Goal: Information Seeking & Learning: Understand process/instructions

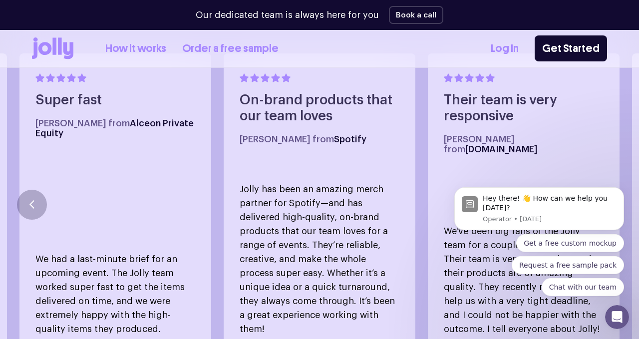
scroll to position [609, 0]
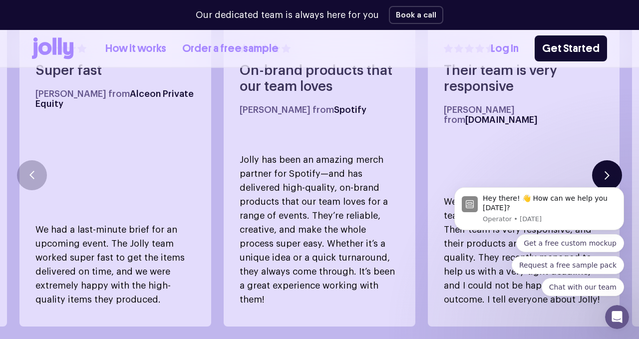
click at [616, 160] on button "button" at bounding box center [608, 175] width 30 height 30
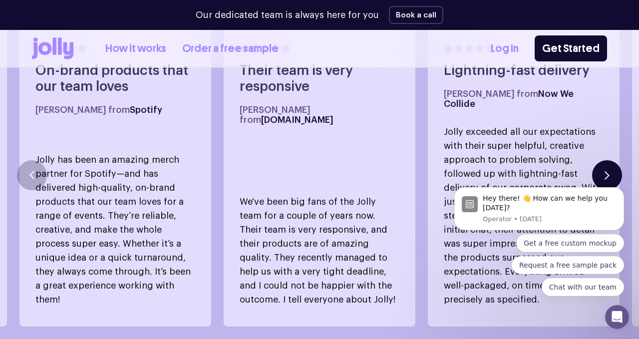
click at [616, 160] on button "button" at bounding box center [608, 175] width 30 height 30
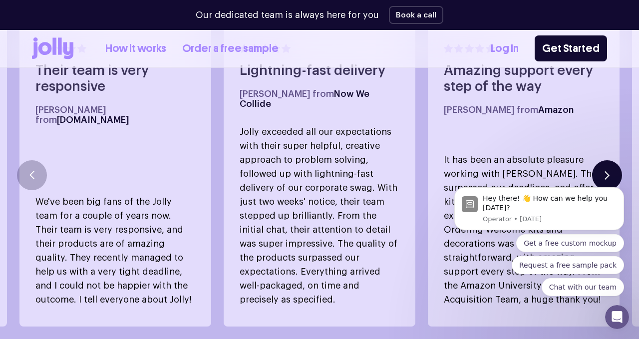
click at [616, 160] on button "button" at bounding box center [608, 175] width 30 height 30
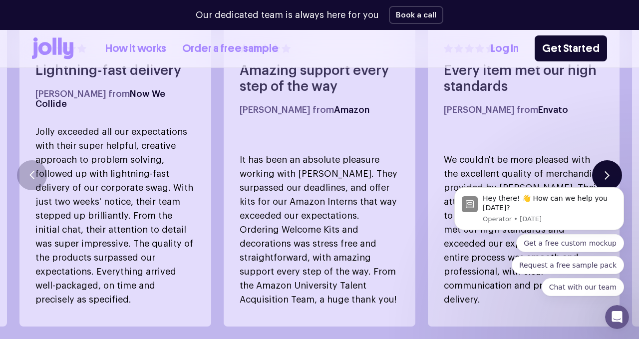
click at [616, 160] on button "button" at bounding box center [608, 175] width 30 height 30
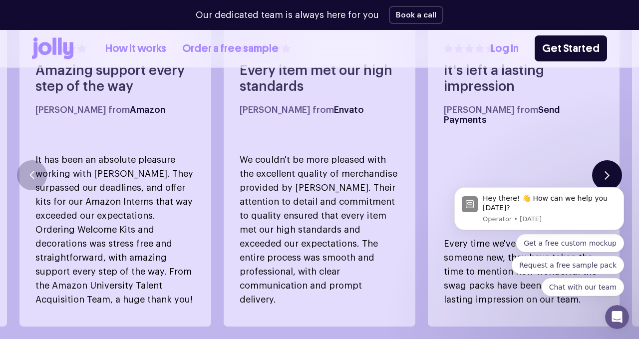
click at [616, 160] on button "button" at bounding box center [608, 175] width 30 height 30
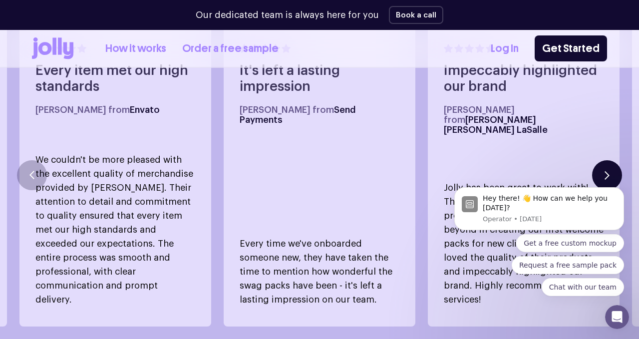
click at [616, 160] on button "button" at bounding box center [608, 175] width 30 height 30
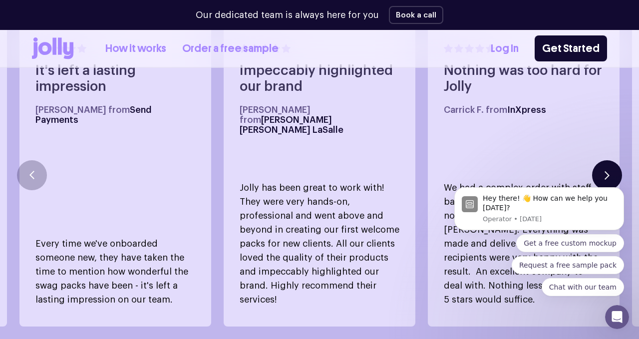
click at [616, 160] on button "button" at bounding box center [608, 175] width 30 height 30
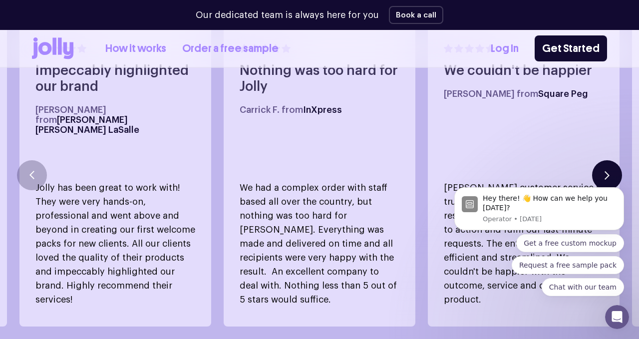
click at [616, 160] on button "button" at bounding box center [608, 175] width 30 height 30
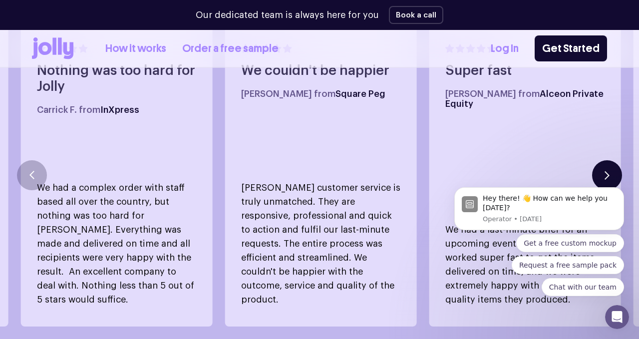
click at [616, 160] on button "button" at bounding box center [608, 175] width 30 height 30
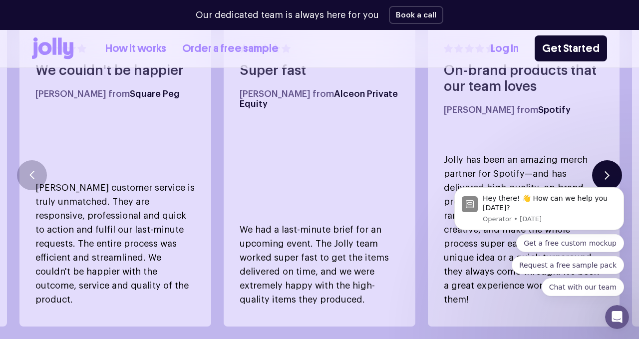
click at [616, 160] on button "button" at bounding box center [608, 175] width 30 height 30
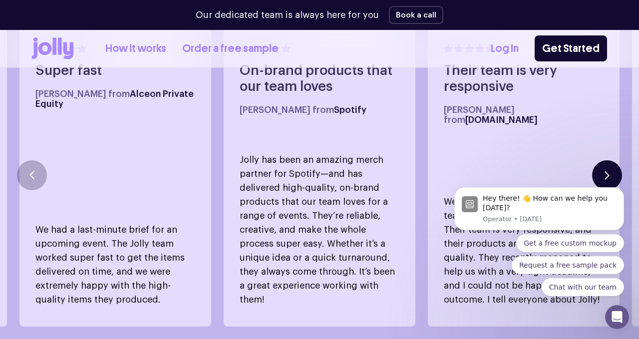
click at [616, 160] on button "button" at bounding box center [608, 175] width 30 height 30
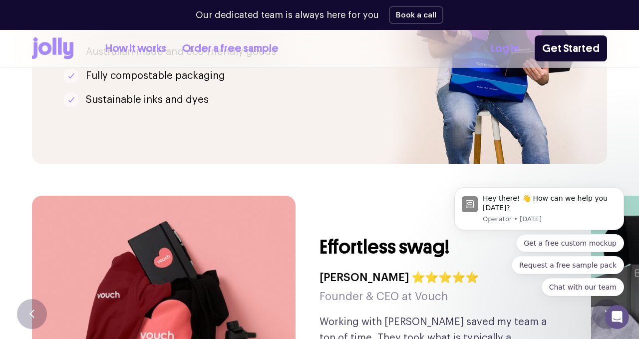
scroll to position [2319, 0]
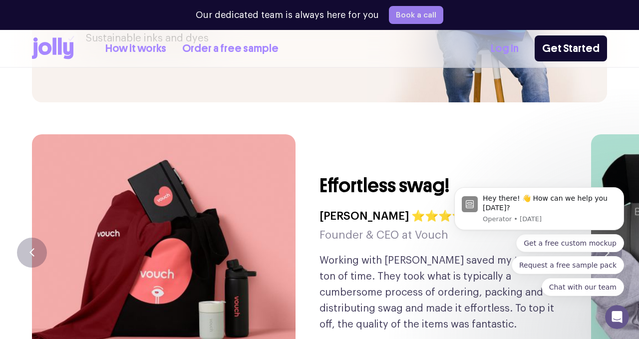
click at [419, 21] on button "Book a call" at bounding box center [416, 15] width 54 height 18
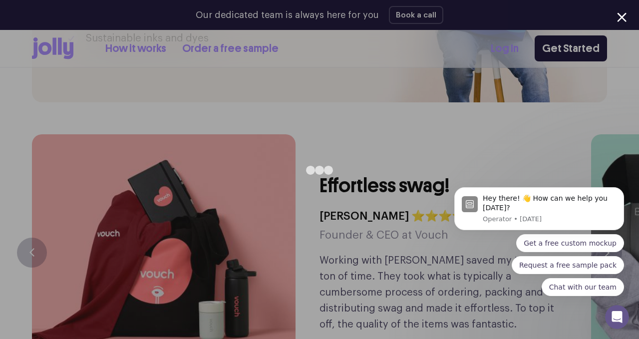
click at [621, 18] on div at bounding box center [621, 16] width 9 height 9
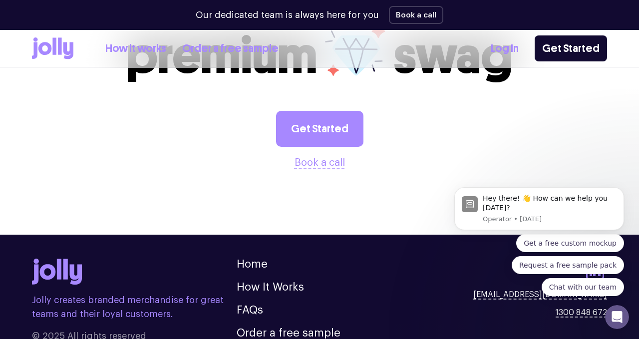
scroll to position [2830, 0]
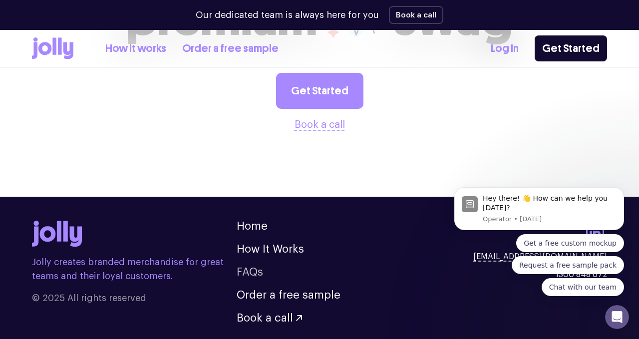
click at [251, 267] on link "FAQs" at bounding box center [250, 272] width 26 height 11
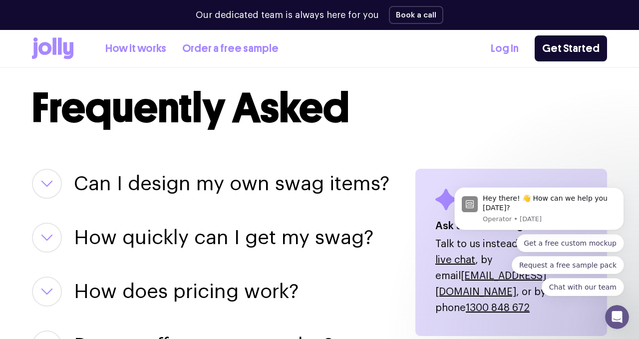
scroll to position [1220, 0]
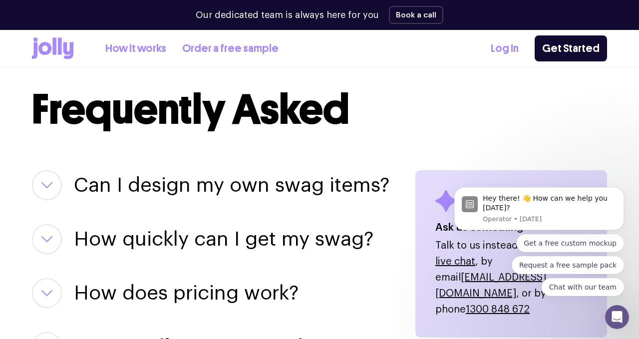
click at [58, 170] on button "button" at bounding box center [47, 185] width 30 height 30
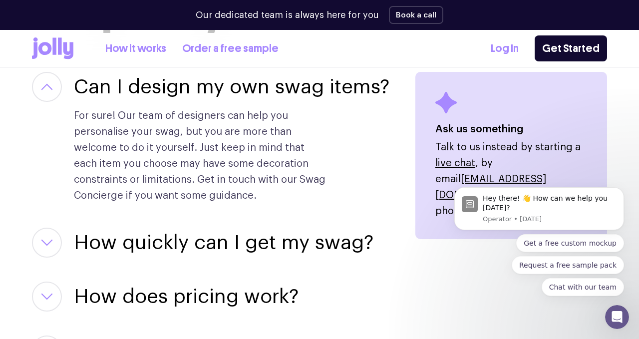
scroll to position [1319, 0]
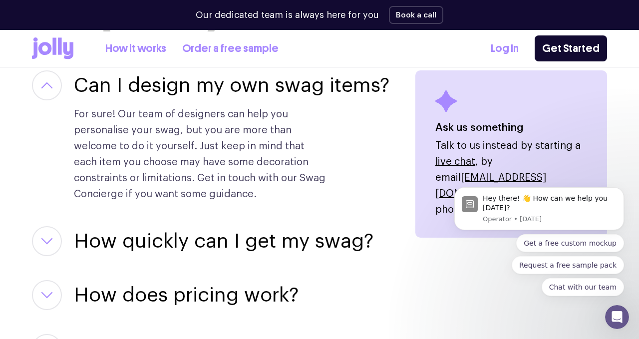
click at [50, 238] on icon "button" at bounding box center [47, 241] width 12 height 7
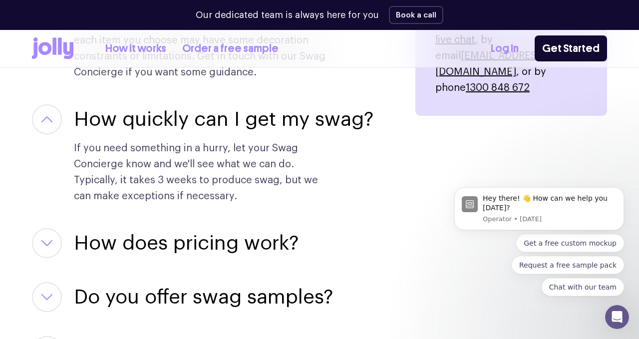
scroll to position [1443, 0]
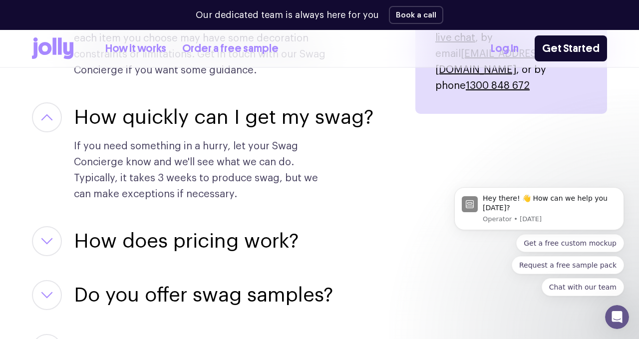
click at [57, 226] on button "button" at bounding box center [47, 241] width 30 height 30
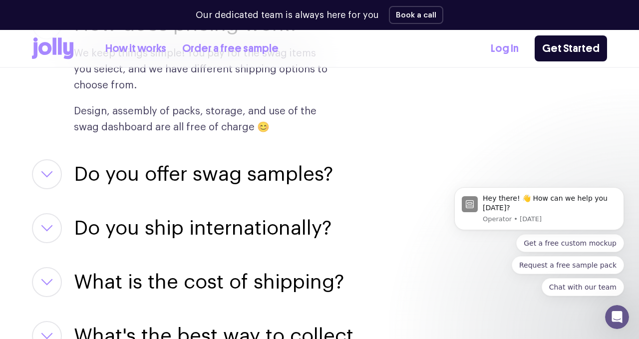
scroll to position [1691, 0]
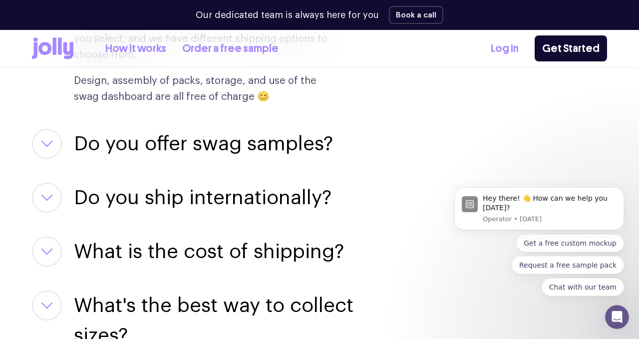
click at [46, 140] on icon "button" at bounding box center [47, 143] width 12 height 7
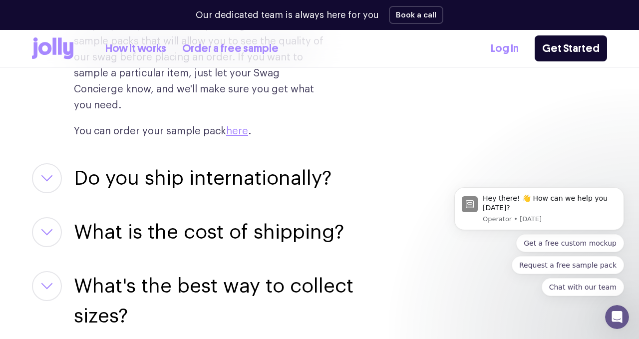
scroll to position [1858, 0]
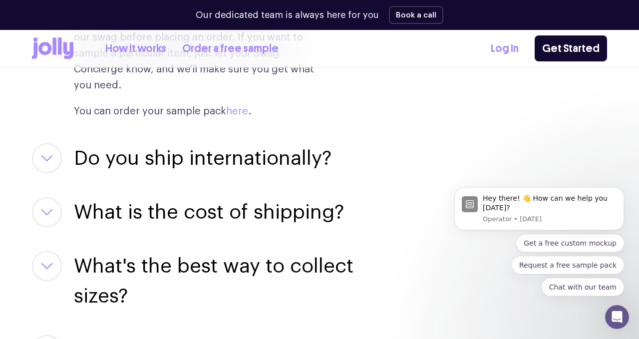
click at [241, 106] on link "here" at bounding box center [237, 111] width 22 height 10
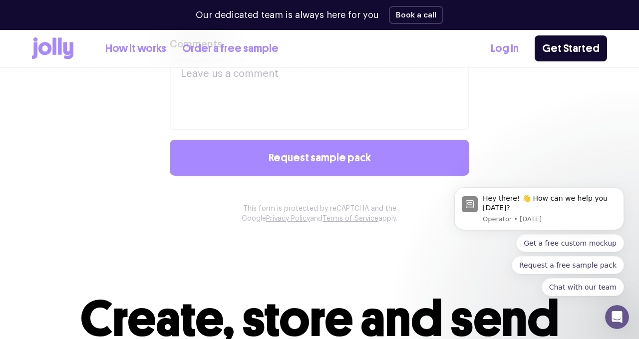
scroll to position [826, 0]
